Goal: Communication & Community: Answer question/provide support

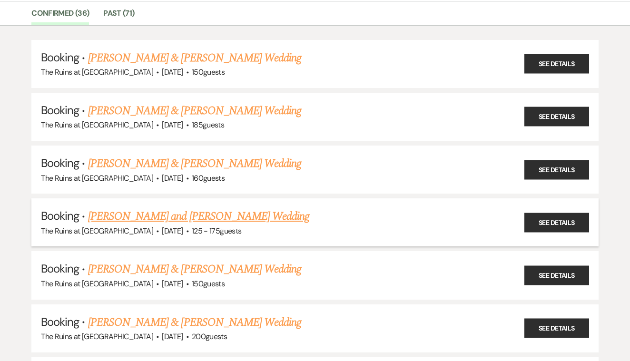
scroll to position [80, 0]
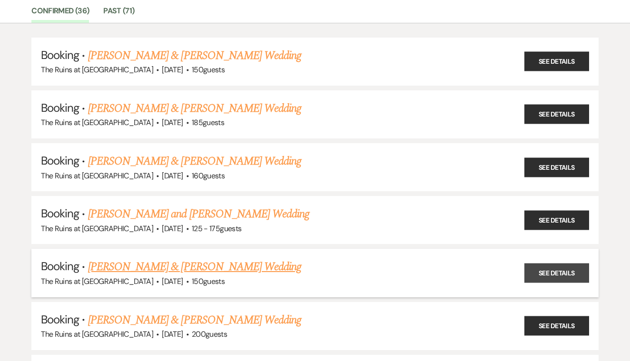
click at [543, 264] on link "See Details" at bounding box center [556, 273] width 65 height 20
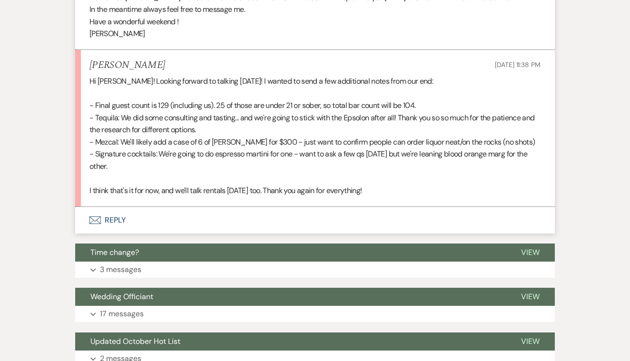
scroll to position [2570, 0]
click at [111, 207] on button "Envelope Reply" at bounding box center [315, 220] width 480 height 27
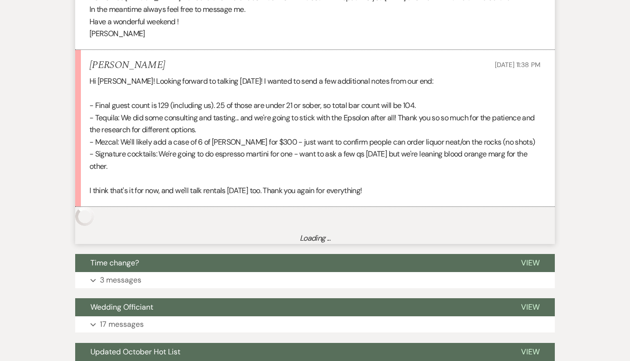
scroll to position [2702, 0]
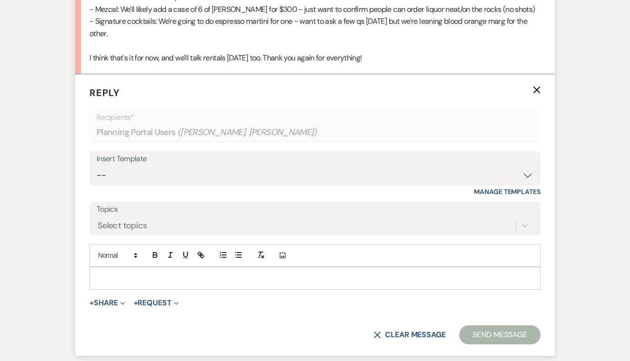
click at [139, 273] on p at bounding box center [315, 278] width 436 height 10
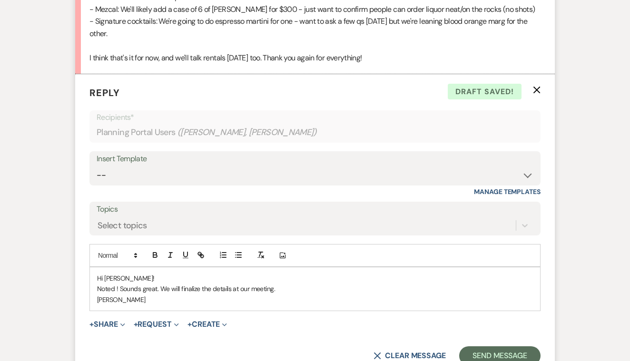
click at [96, 267] on div "Hi [PERSON_NAME]! Noted ! Sounds great. We will finalize the details at our mee…" at bounding box center [315, 288] width 450 height 43
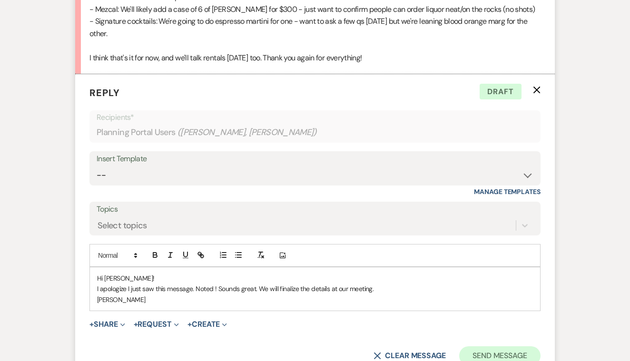
click at [479, 346] on button "Send Message" at bounding box center [499, 355] width 81 height 19
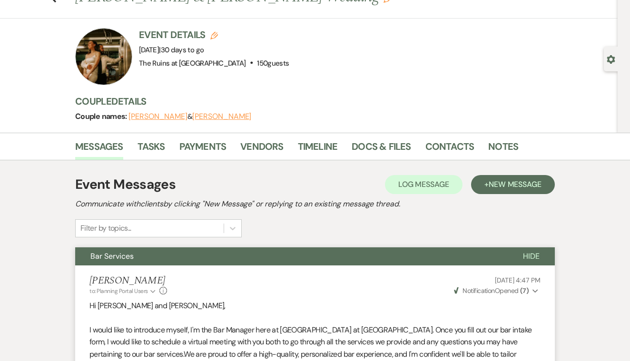
scroll to position [28, 0]
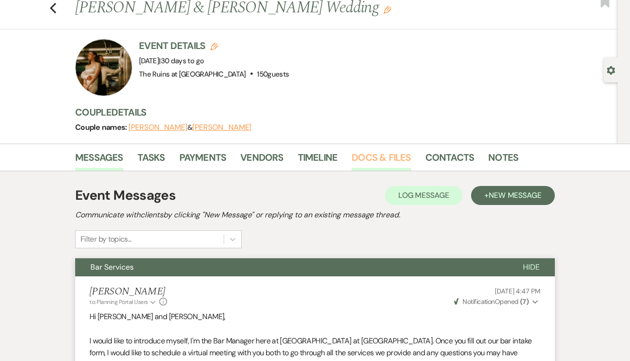
click at [371, 159] on link "Docs & Files" at bounding box center [381, 160] width 59 height 21
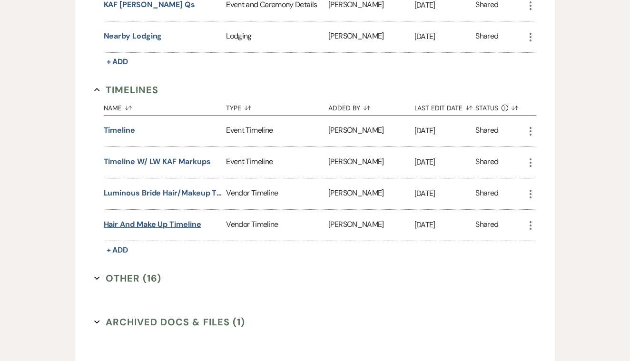
scroll to position [1578, 0]
click at [124, 128] on button "Timeline" at bounding box center [119, 130] width 31 height 11
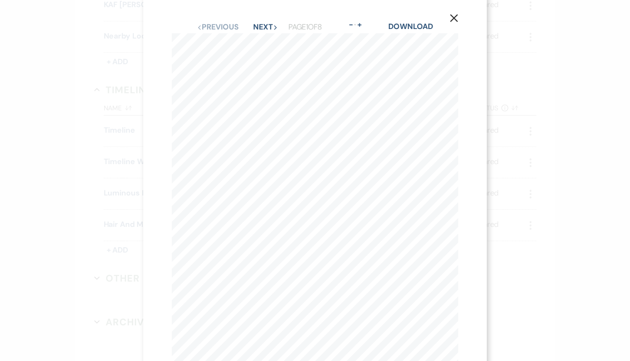
scroll to position [0, 0]
click at [257, 34] on button "Next Next" at bounding box center [265, 35] width 25 height 8
click at [452, 24] on use "button" at bounding box center [454, 26] width 8 height 8
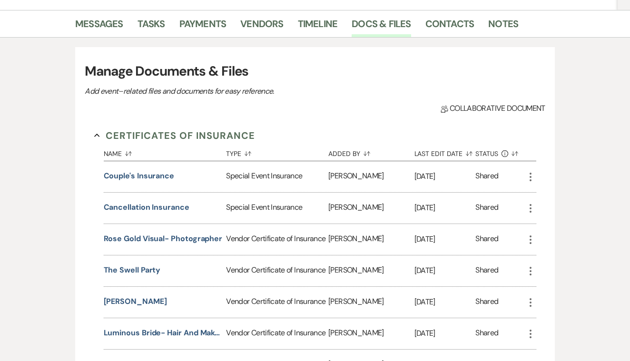
scroll to position [162, 0]
